Goal: Information Seeking & Learning: Learn about a topic

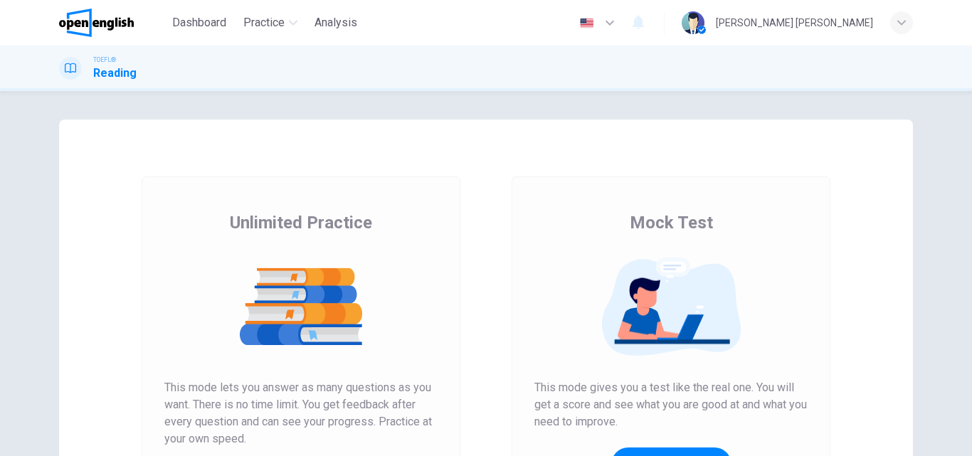
scroll to position [232, 0]
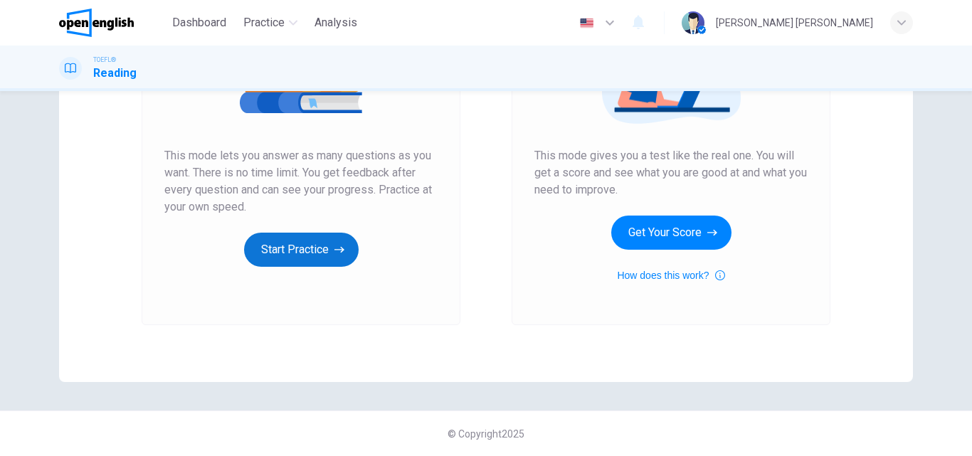
click at [314, 248] on button "Start Practice" at bounding box center [301, 250] width 115 height 34
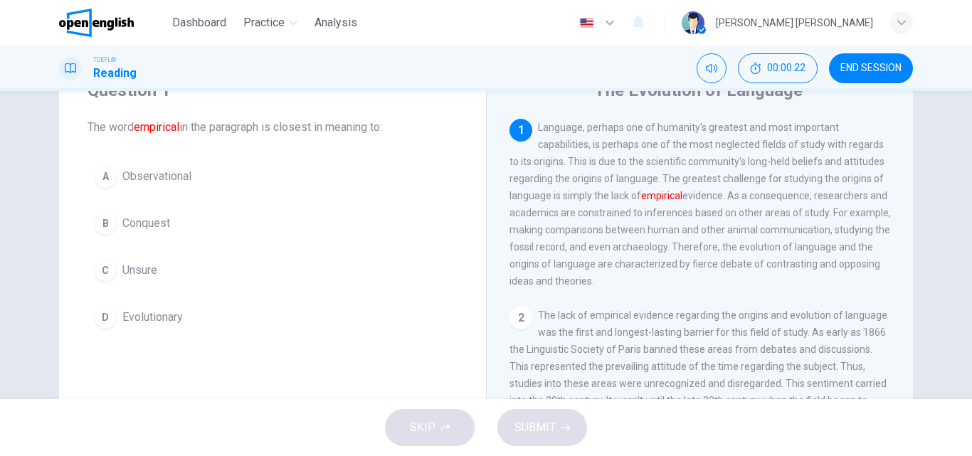
scroll to position [87, 0]
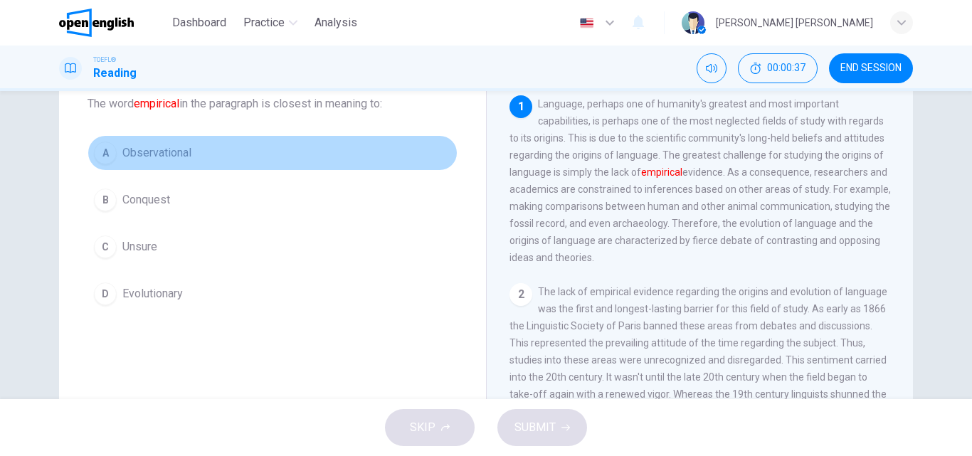
click at [159, 155] on span "Observational" at bounding box center [156, 152] width 69 height 17
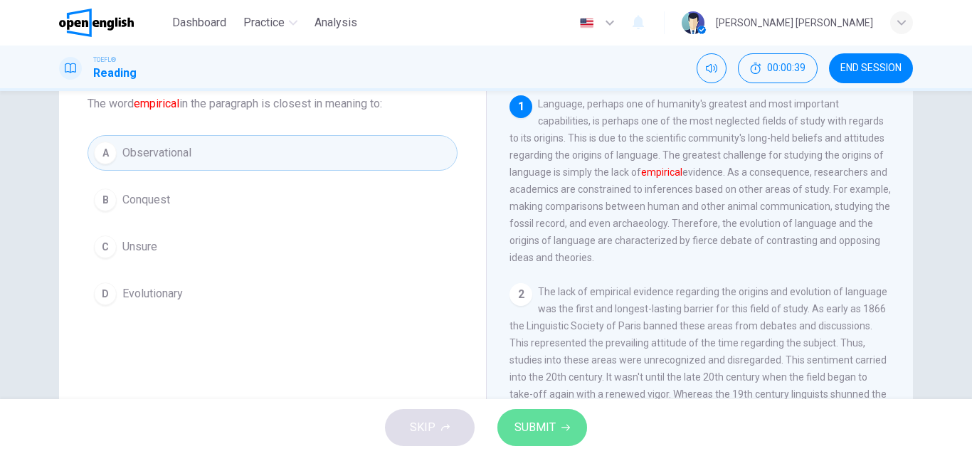
click at [548, 426] on span "SUBMIT" at bounding box center [534, 428] width 41 height 20
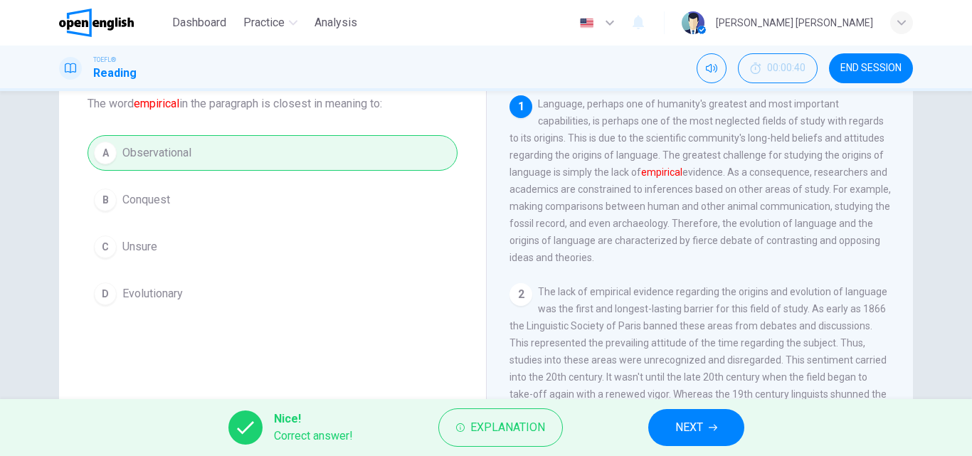
click at [708, 425] on button "NEXT" at bounding box center [696, 427] width 96 height 37
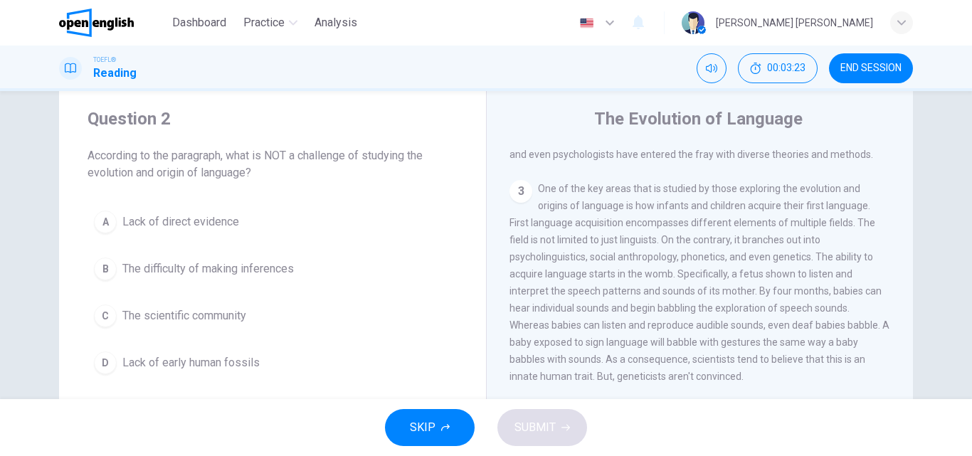
scroll to position [425, 0]
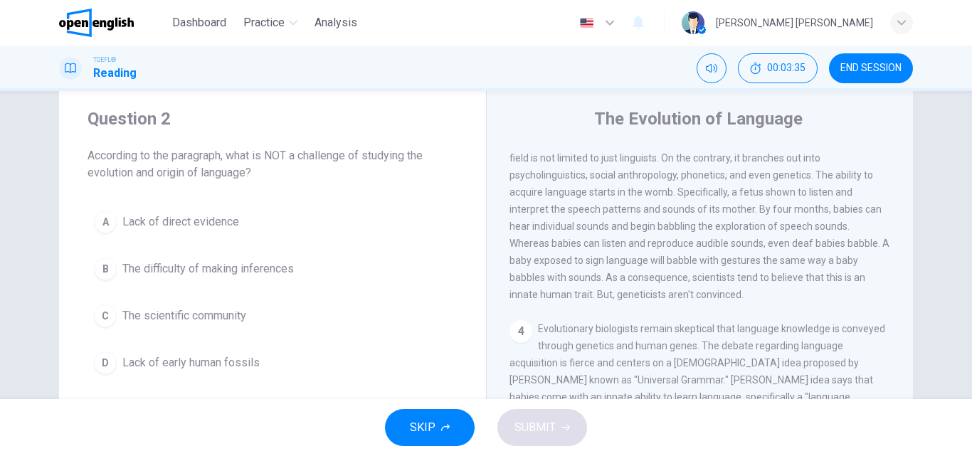
click at [192, 366] on span "Lack of early human fossils" at bounding box center [190, 362] width 137 height 17
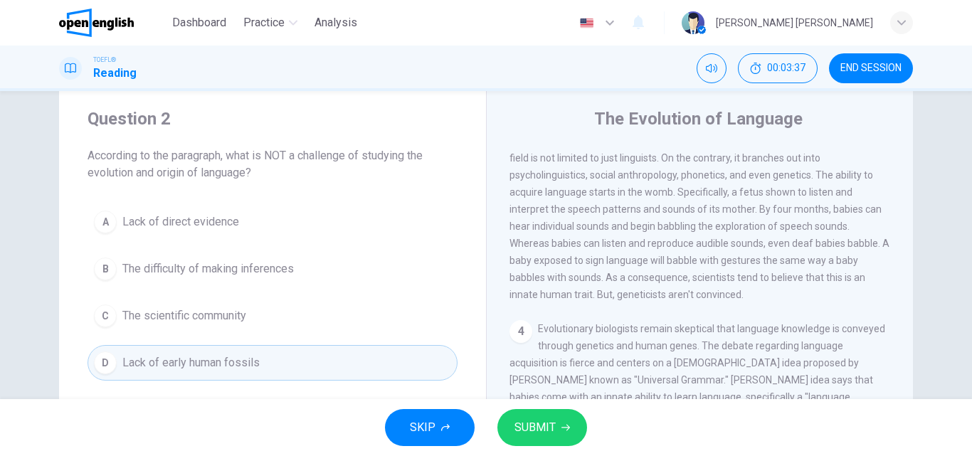
click at [544, 427] on span "SUBMIT" at bounding box center [534, 428] width 41 height 20
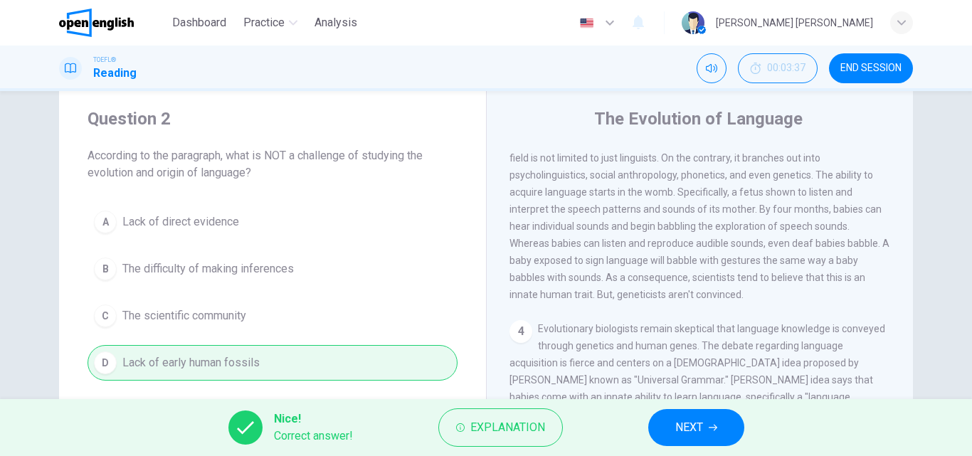
click at [679, 418] on span "NEXT" at bounding box center [689, 428] width 28 height 20
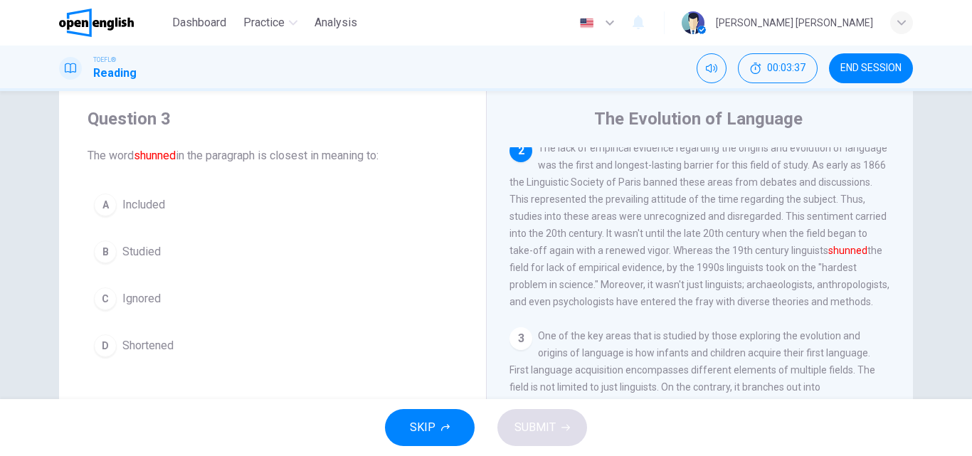
scroll to position [195, 0]
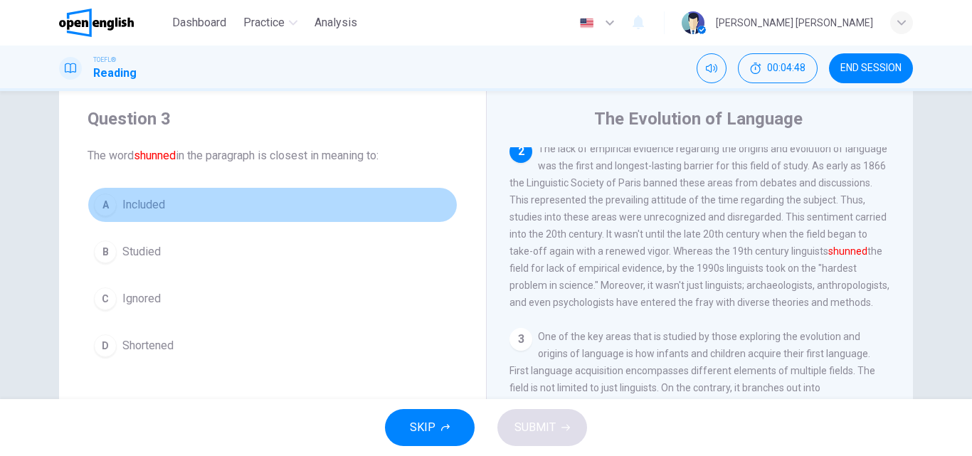
click at [135, 204] on span "Included" at bounding box center [143, 204] width 43 height 17
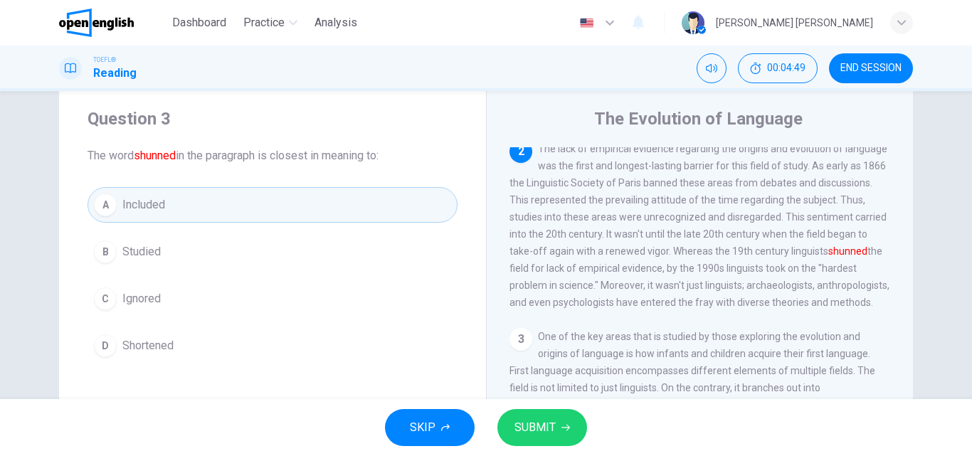
click at [135, 204] on span "Included" at bounding box center [143, 204] width 43 height 17
click at [532, 425] on span "SUBMIT" at bounding box center [534, 428] width 41 height 20
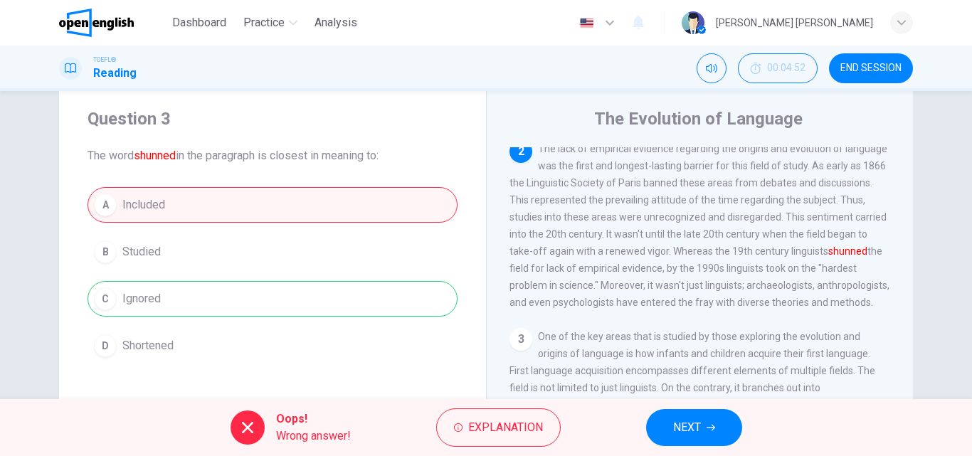
click at [707, 417] on button "NEXT" at bounding box center [694, 427] width 96 height 37
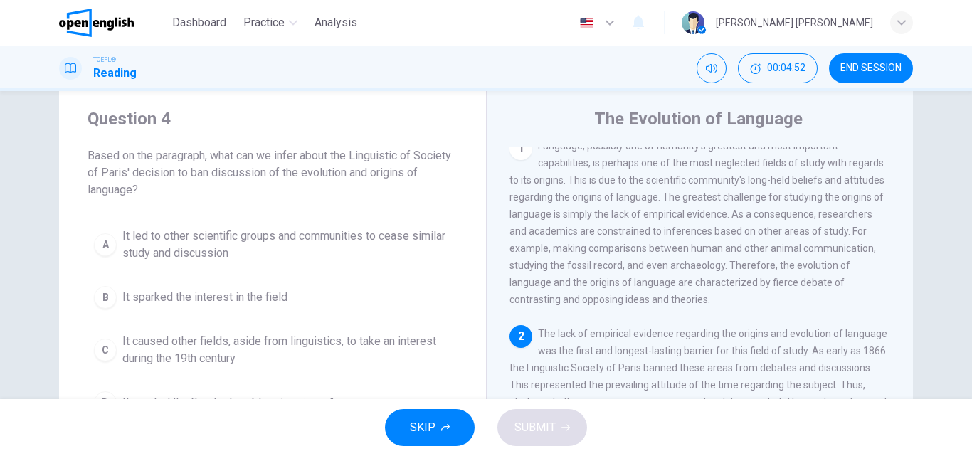
scroll to position [0, 0]
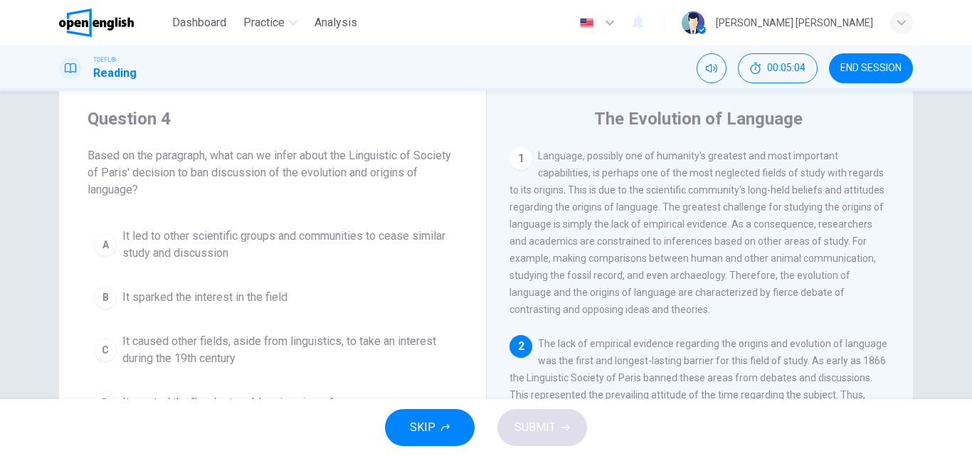
click at [868, 57] on button "END SESSION" at bounding box center [871, 68] width 84 height 30
